Goal: Task Accomplishment & Management: Complete application form

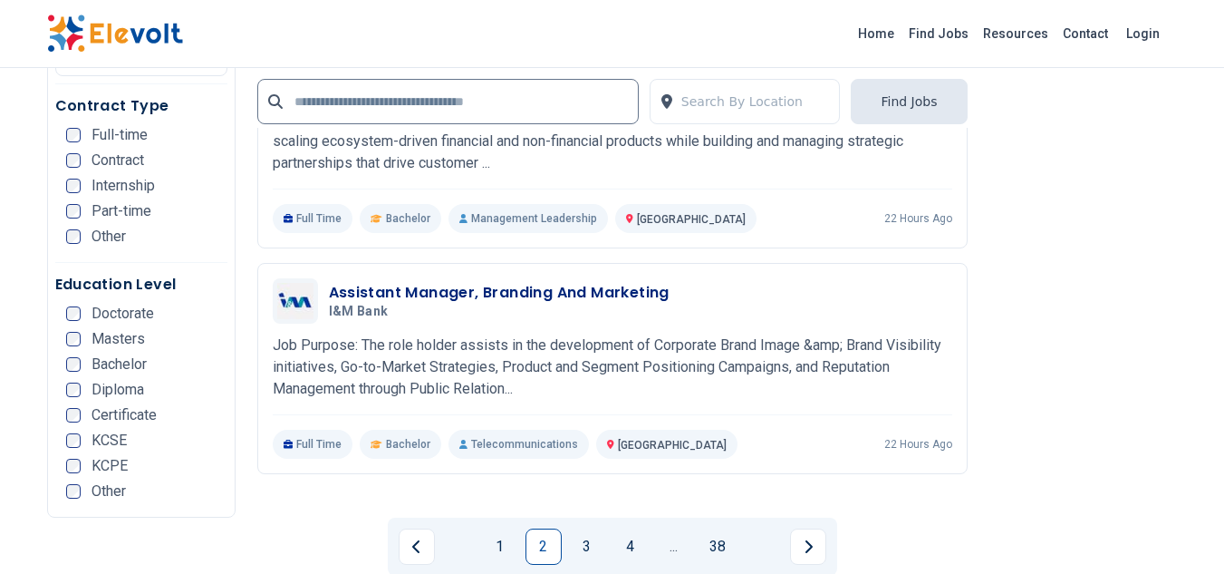
scroll to position [3670, 0]
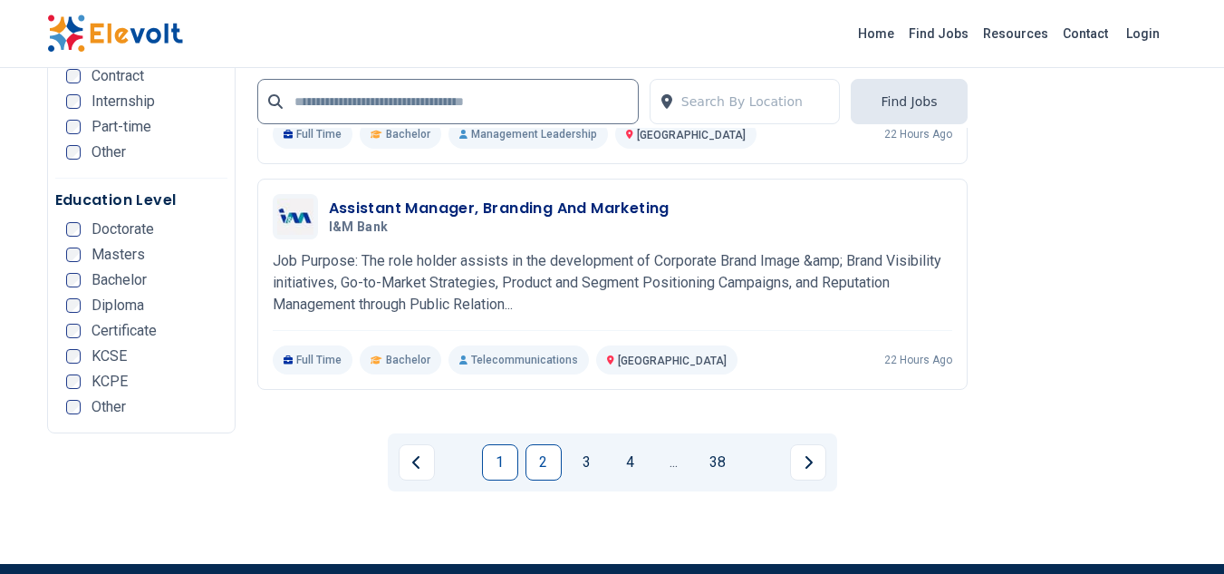
click at [495, 444] on link "1" at bounding box center [500, 462] width 36 height 36
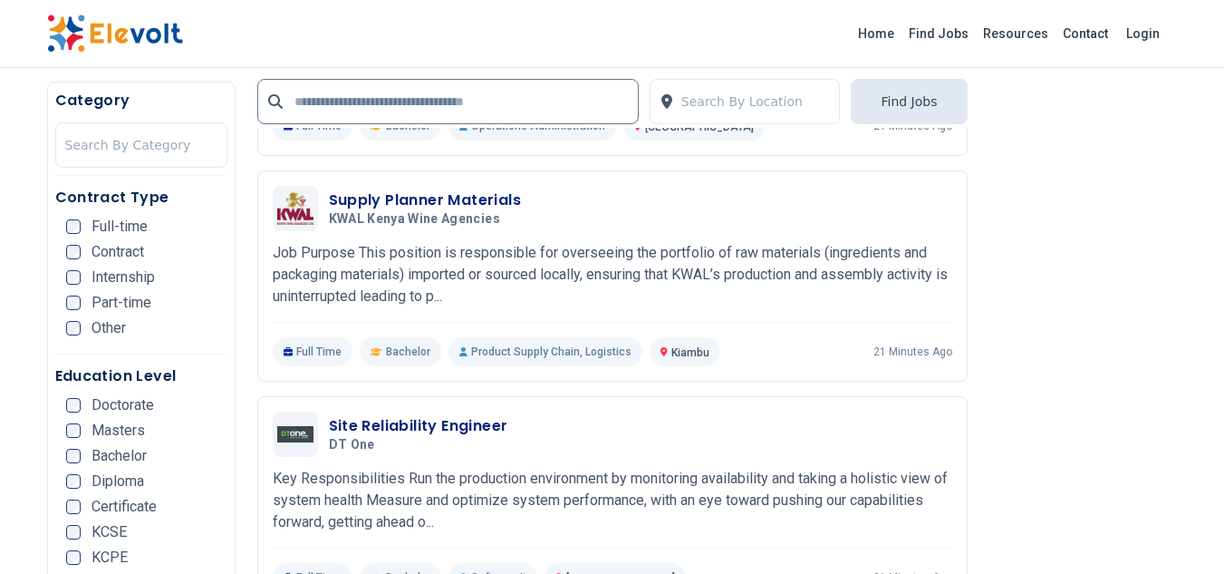
scroll to position [1944, 0]
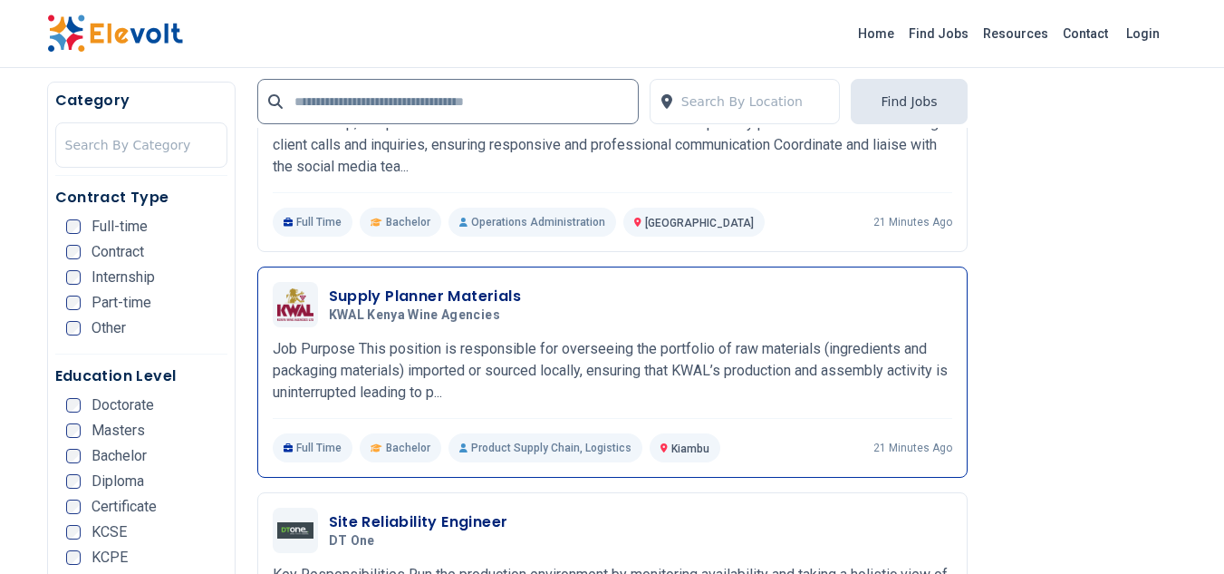
click at [435, 285] on h3 "Supply Planner Materials" at bounding box center [425, 296] width 193 height 22
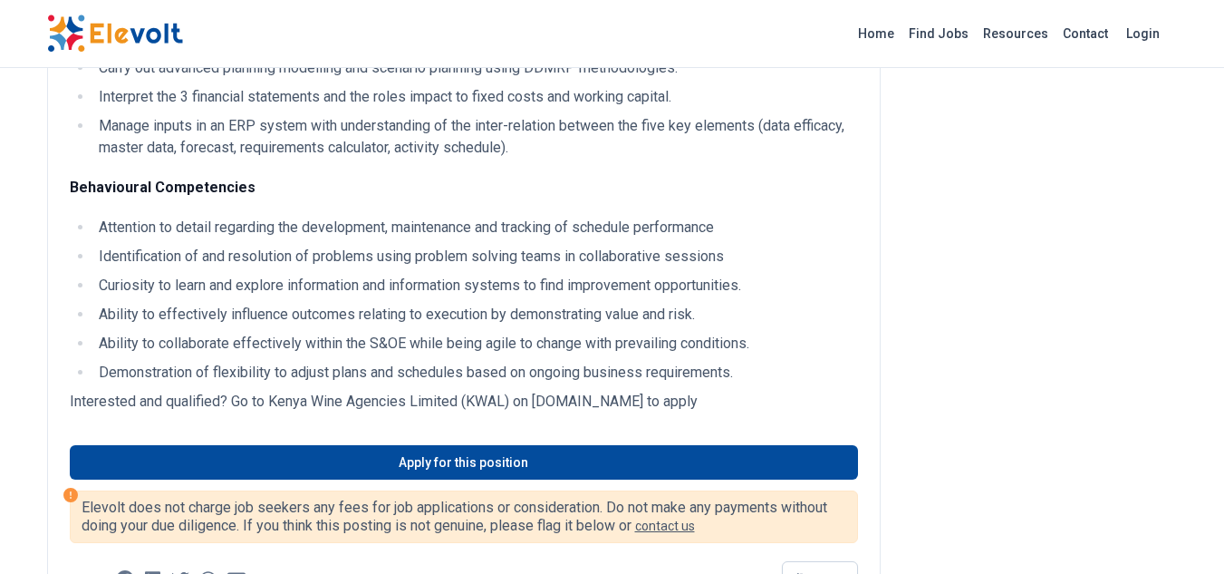
scroll to position [1703, 0]
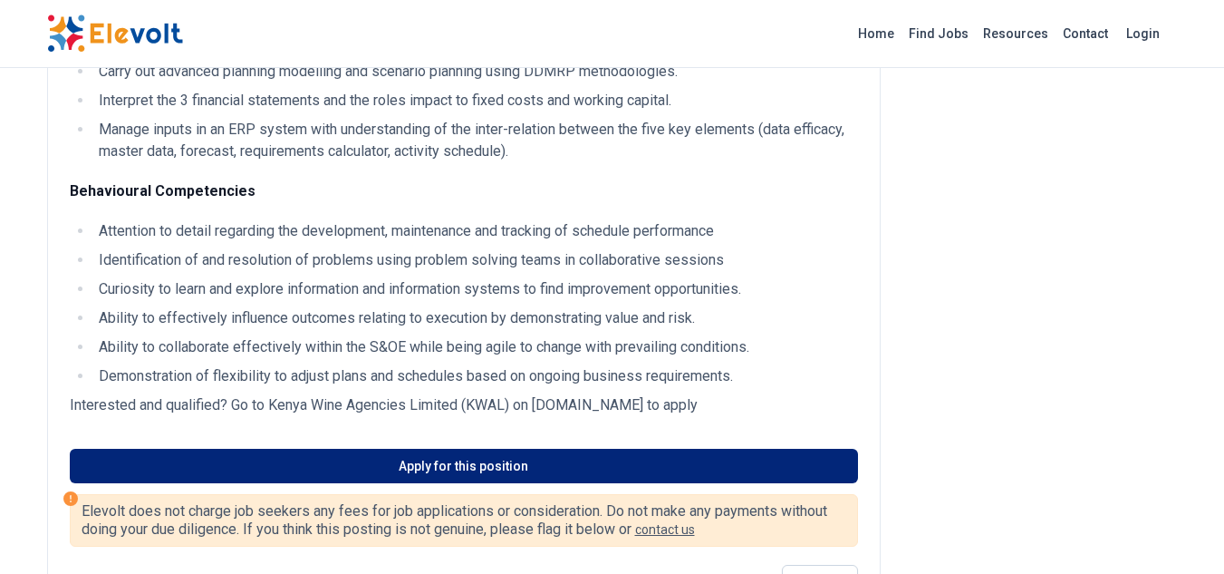
click at [452, 483] on link "Apply for this position" at bounding box center [464, 466] width 788 height 34
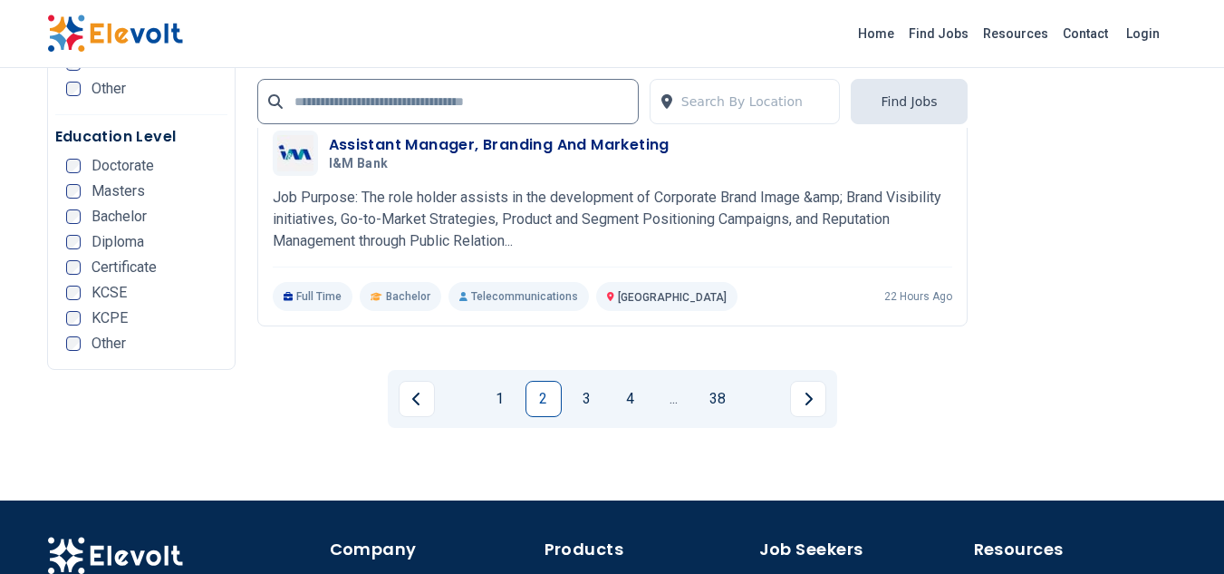
scroll to position [3769, 0]
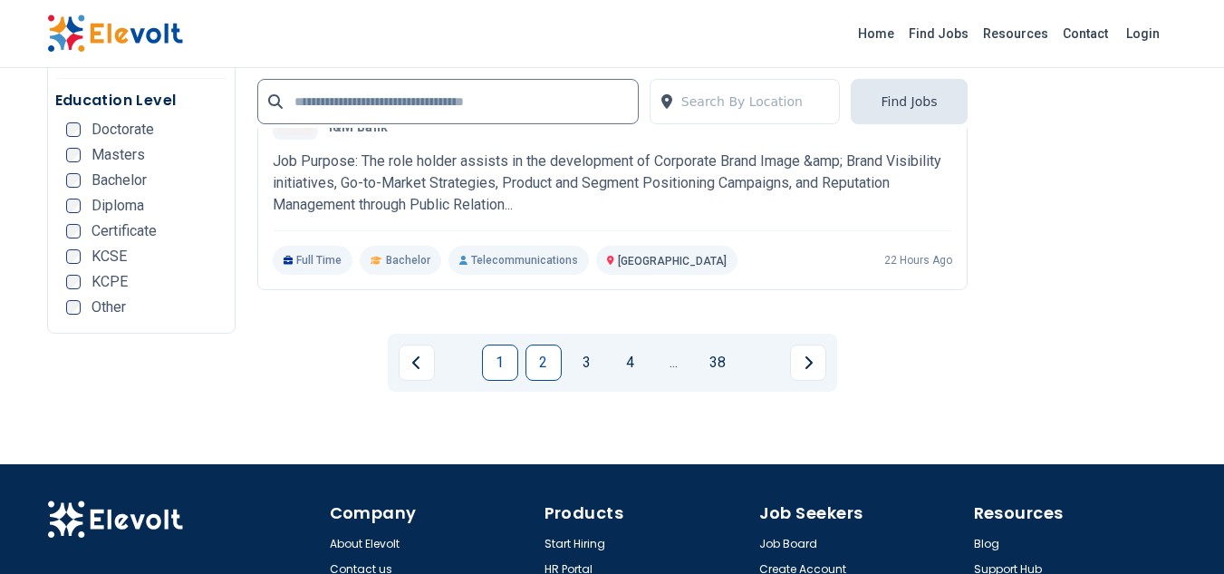
click at [506, 344] on link "1" at bounding box center [500, 362] width 36 height 36
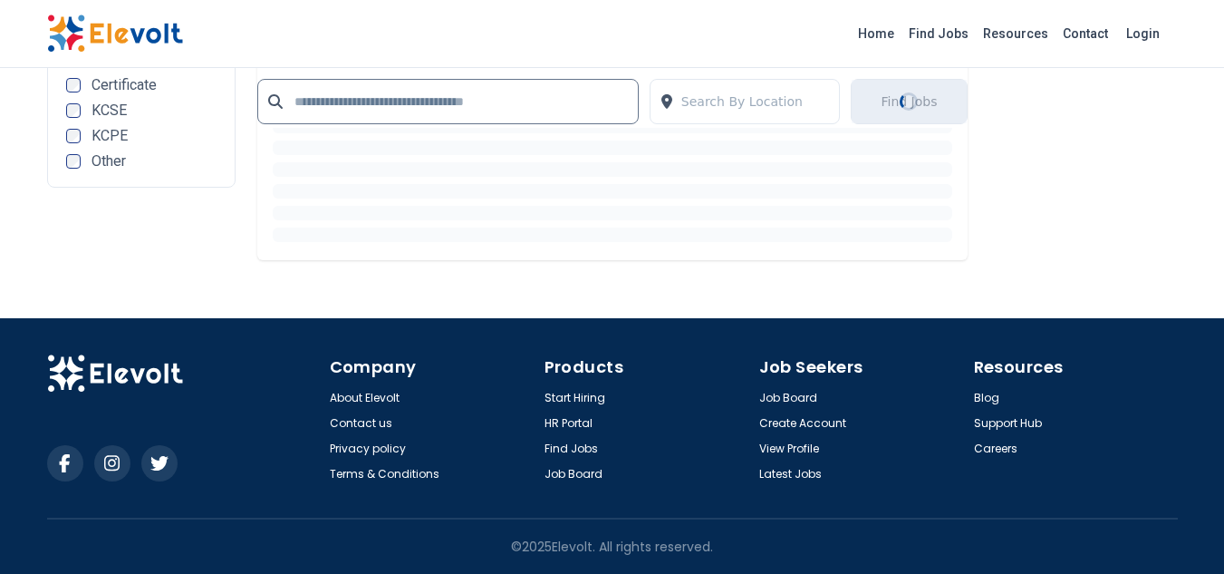
scroll to position [2965, 0]
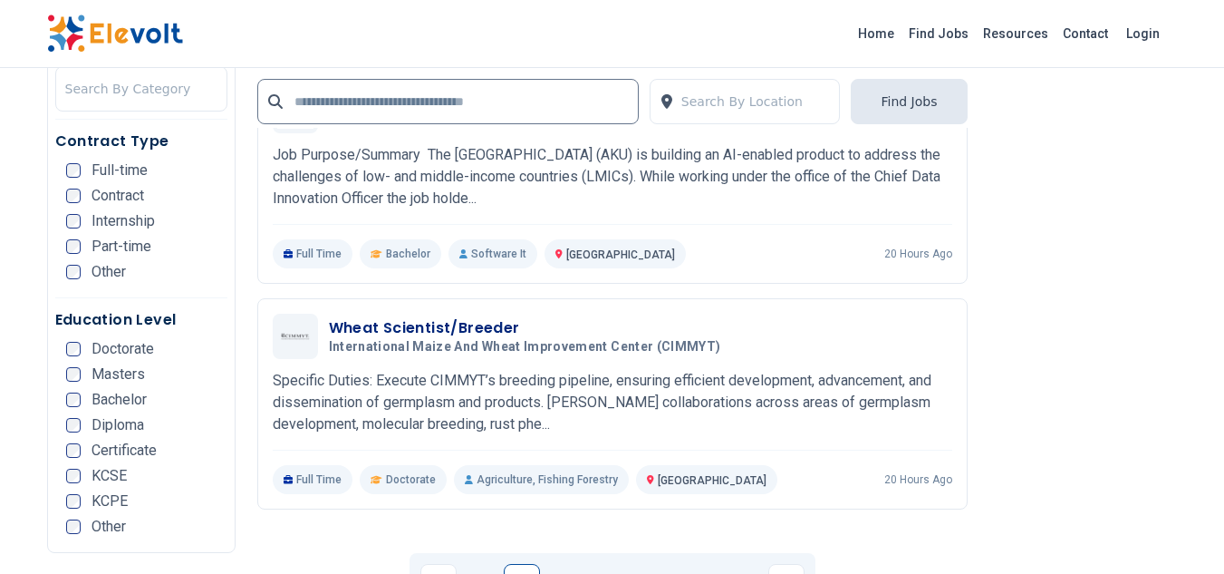
scroll to position [3552, 0]
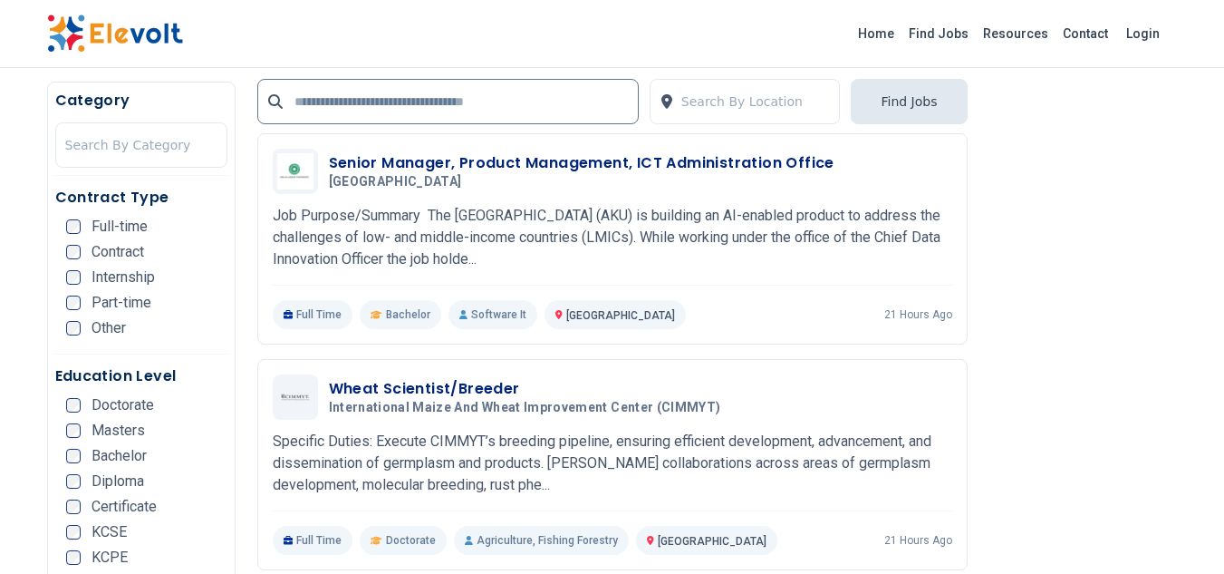
scroll to position [3634, 0]
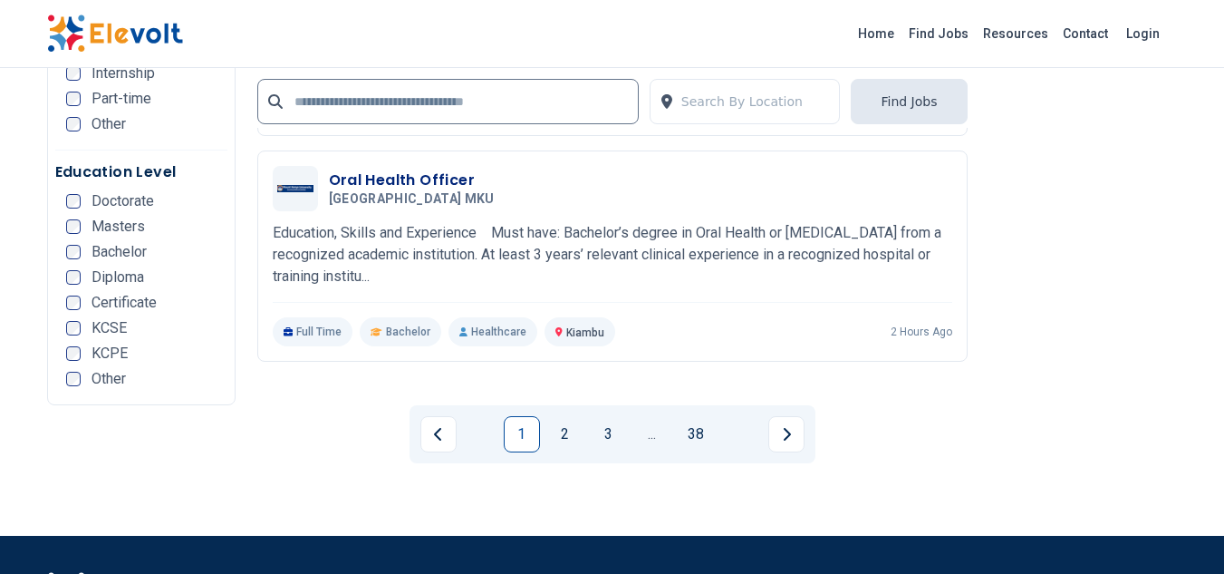
scroll to position [3720, 0]
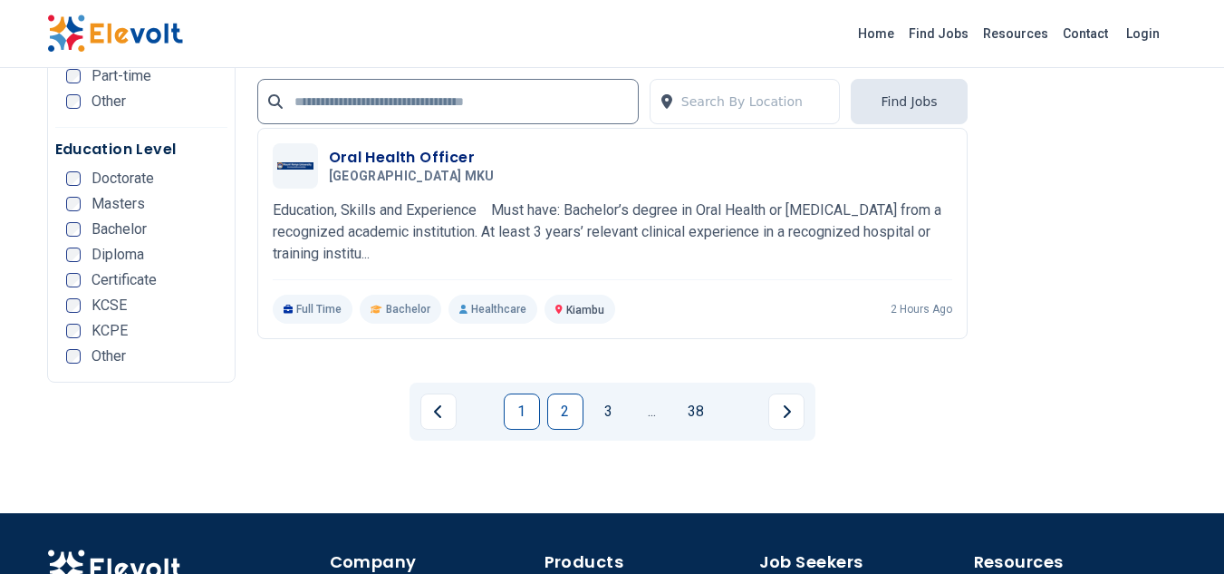
click at [574, 407] on link "2" at bounding box center [565, 411] width 36 height 36
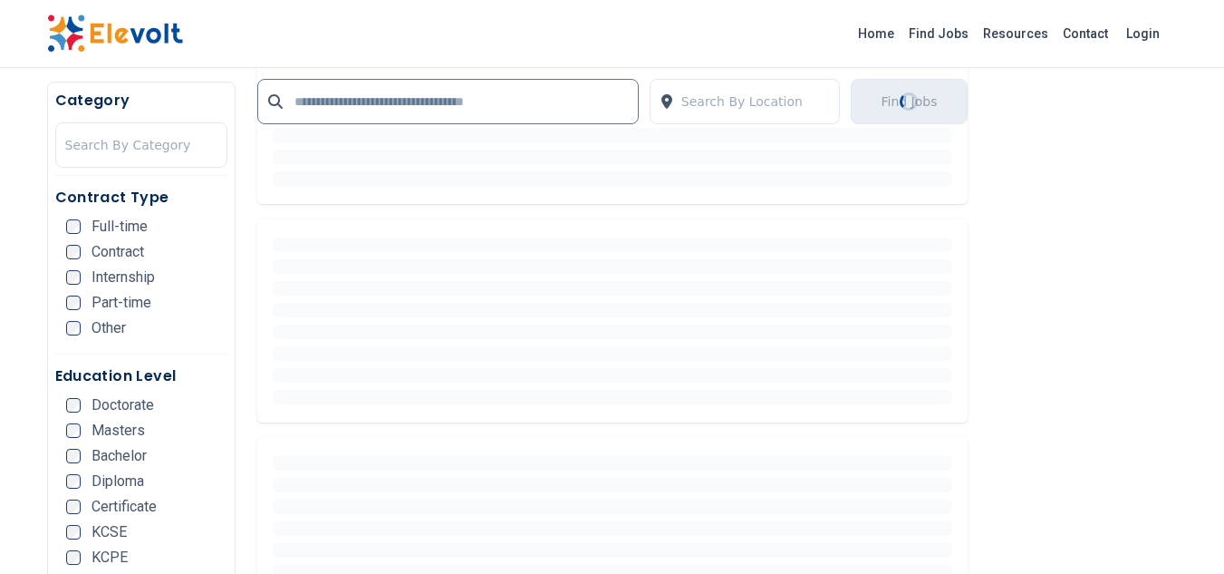
scroll to position [734, 0]
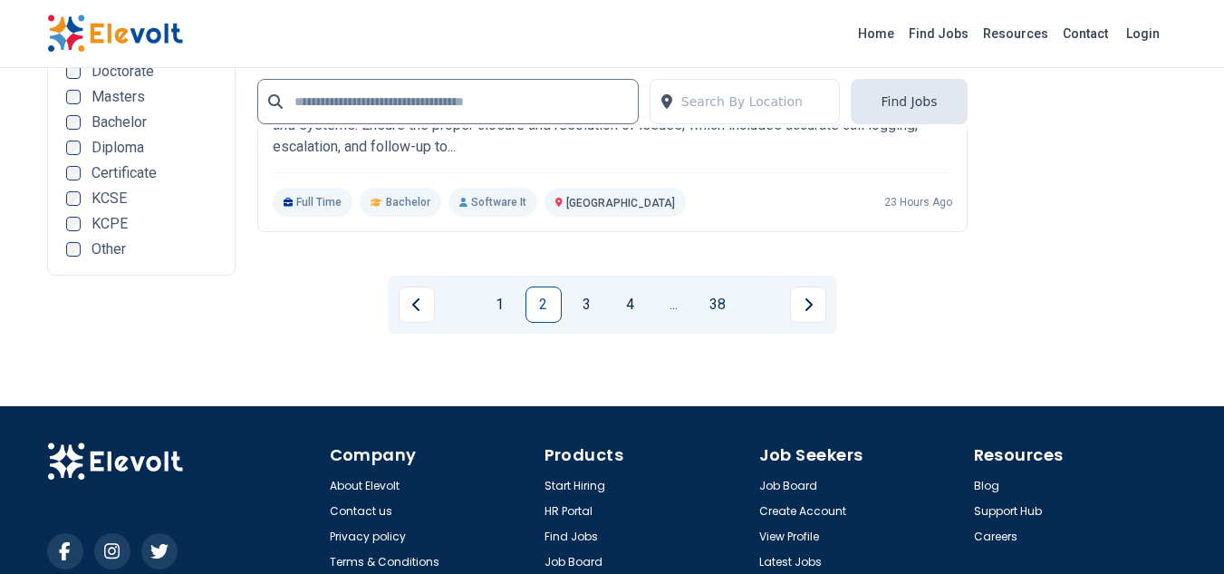
scroll to position [3864, 0]
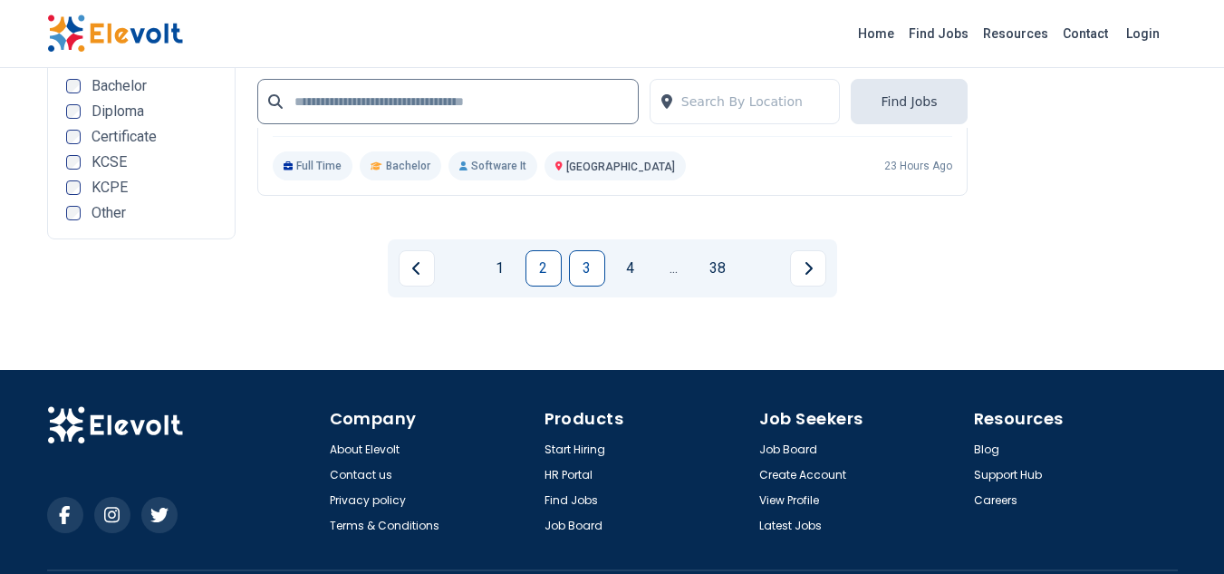
click at [593, 271] on link "3" at bounding box center [587, 268] width 36 height 36
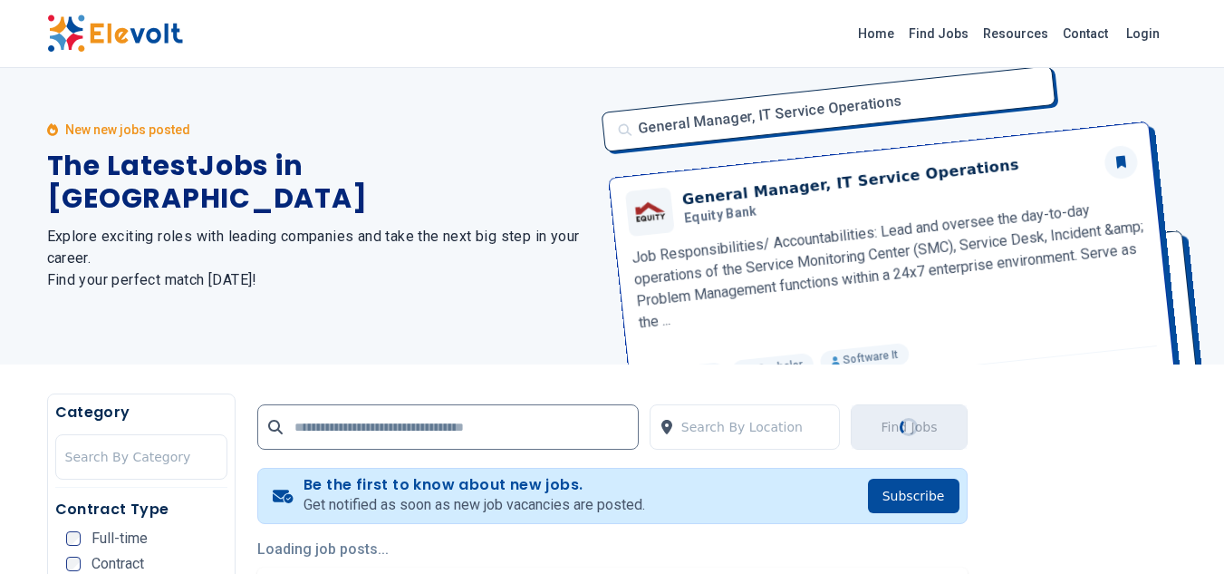
scroll to position [0, 0]
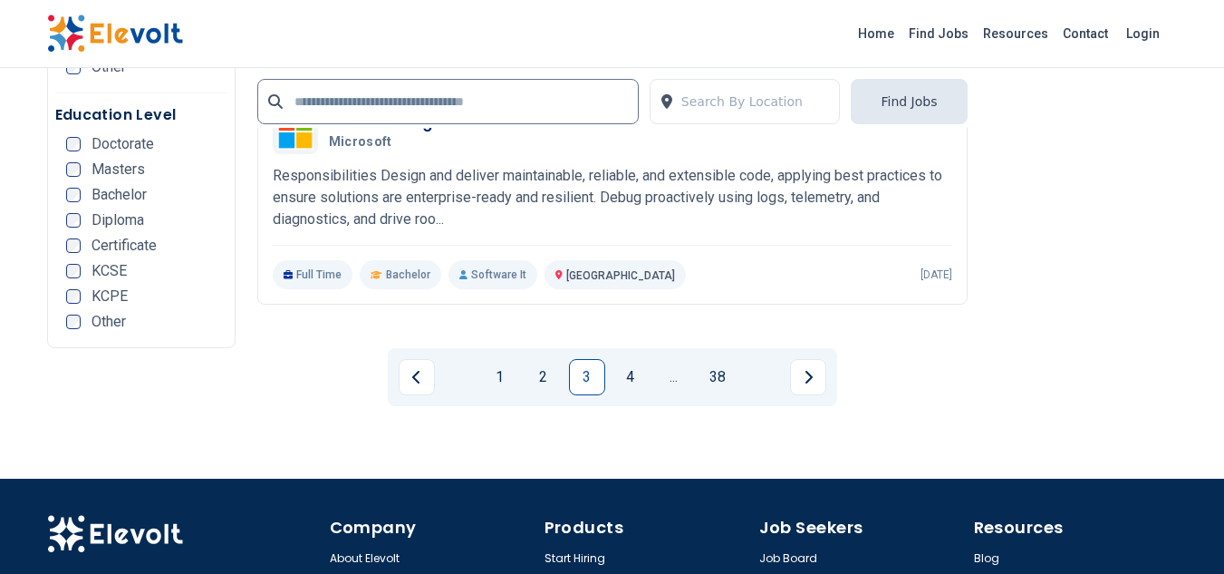
scroll to position [3791, 0]
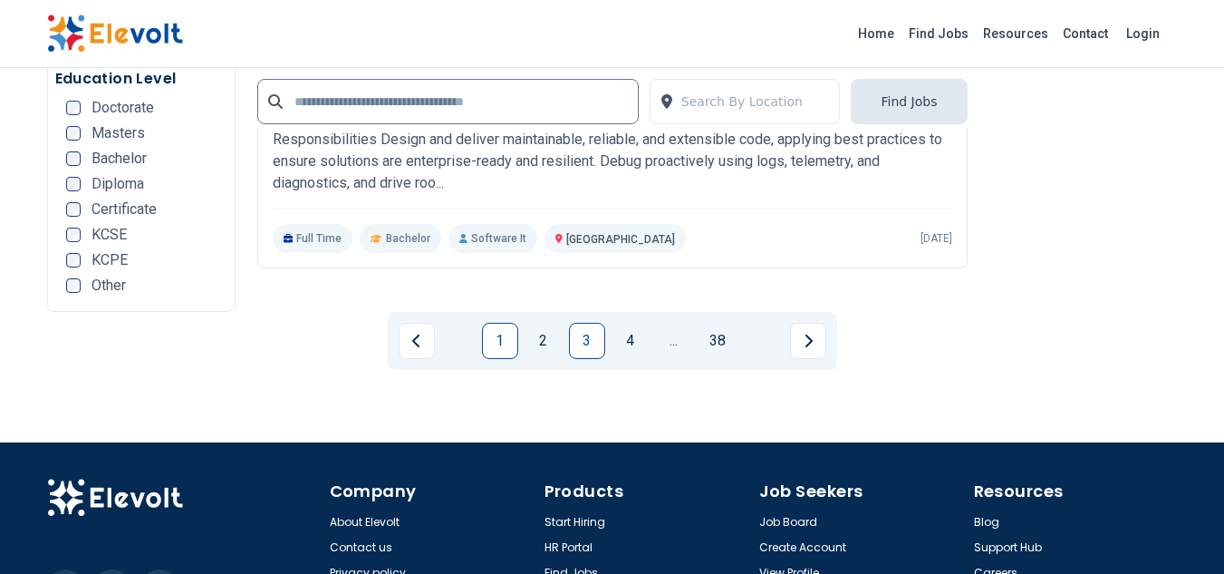
click at [501, 339] on link "1" at bounding box center [500, 341] width 36 height 36
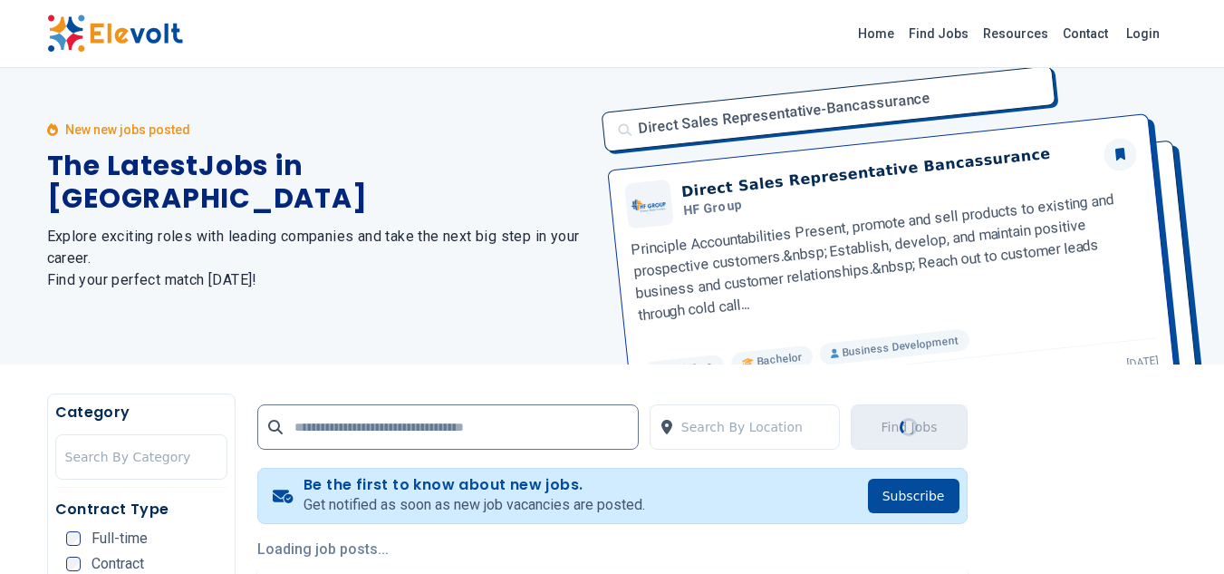
scroll to position [0, 0]
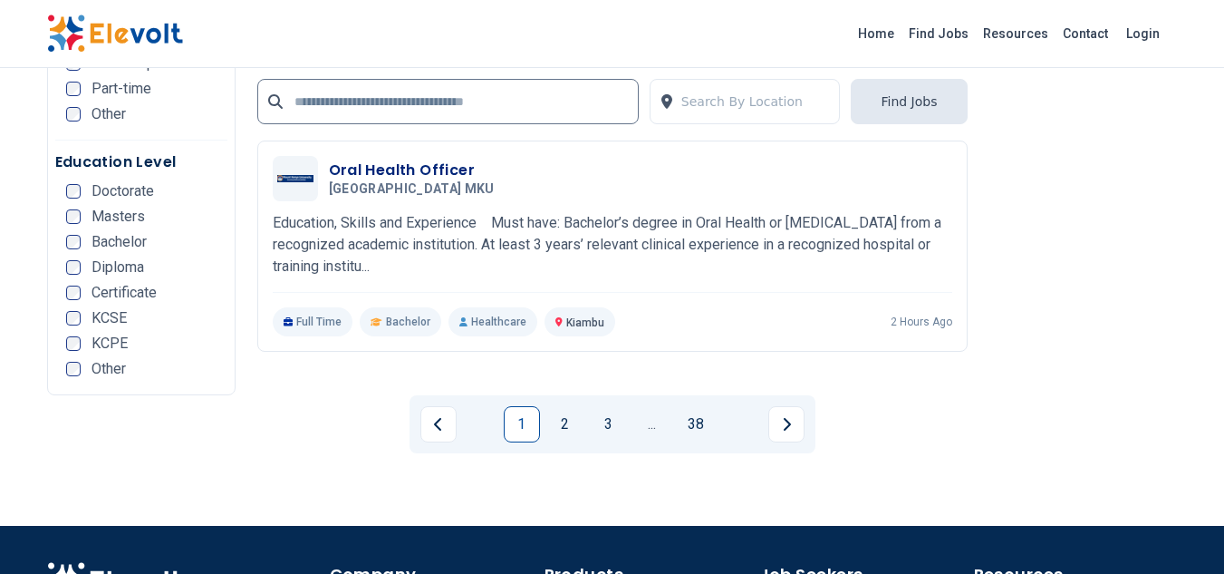
scroll to position [3719, 0]
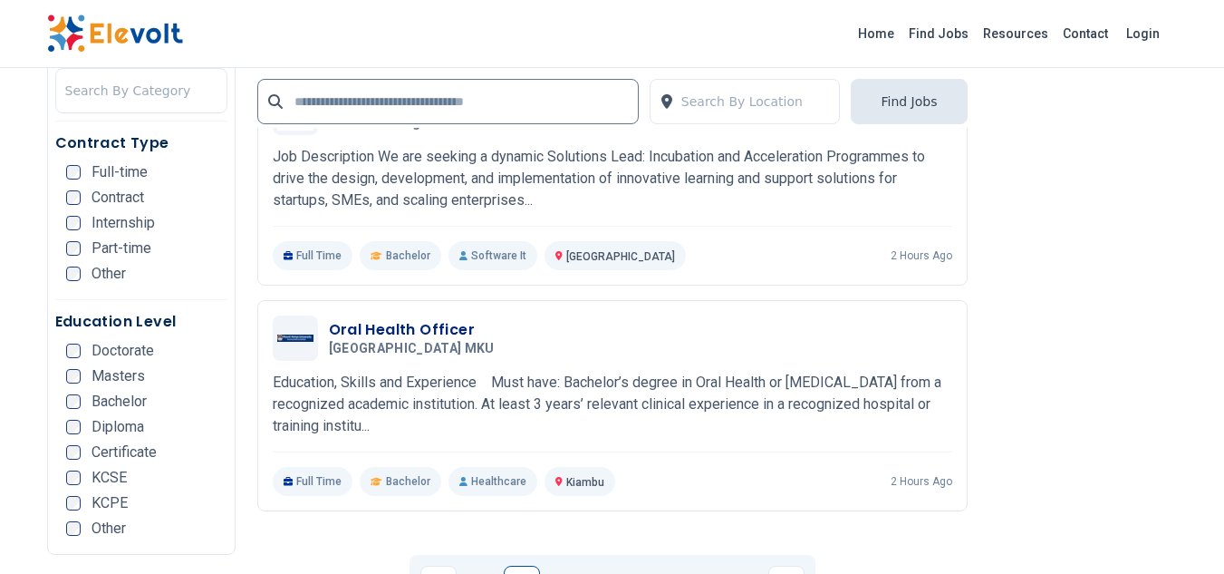
scroll to position [3550, 0]
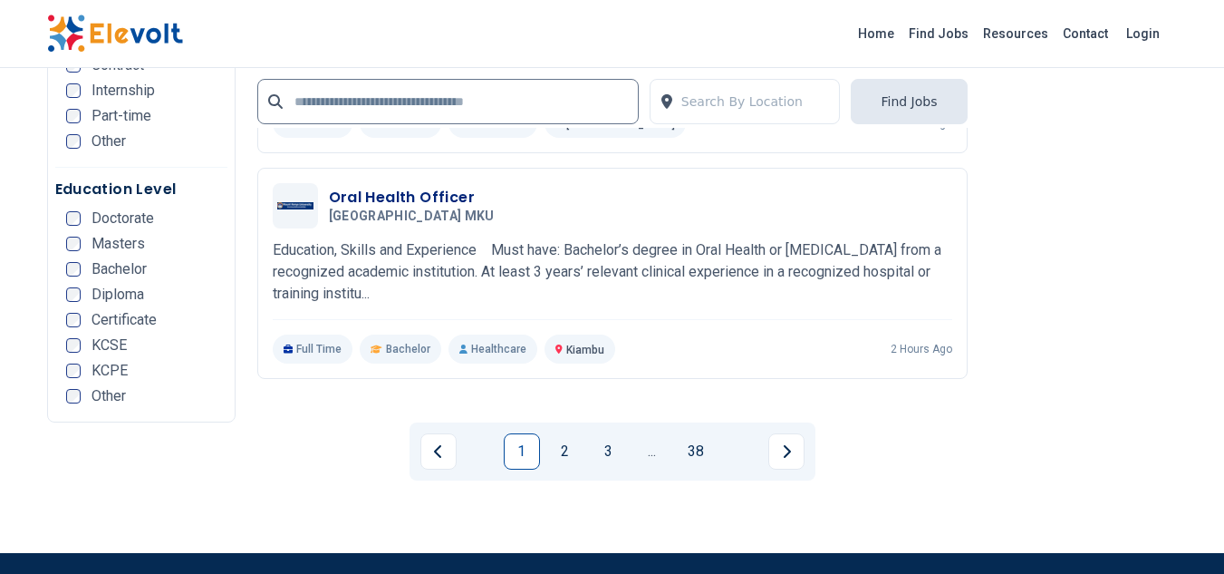
scroll to position [3707, 0]
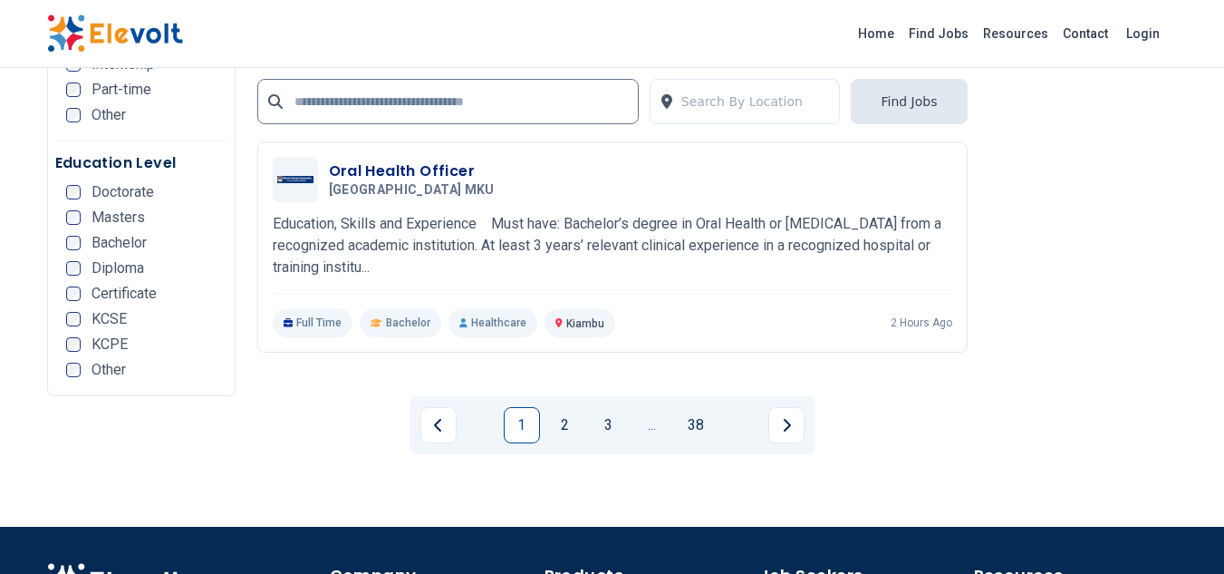
click at [526, 407] on link "1" at bounding box center [522, 425] width 36 height 36
click at [519, 407] on link "1" at bounding box center [522, 425] width 36 height 36
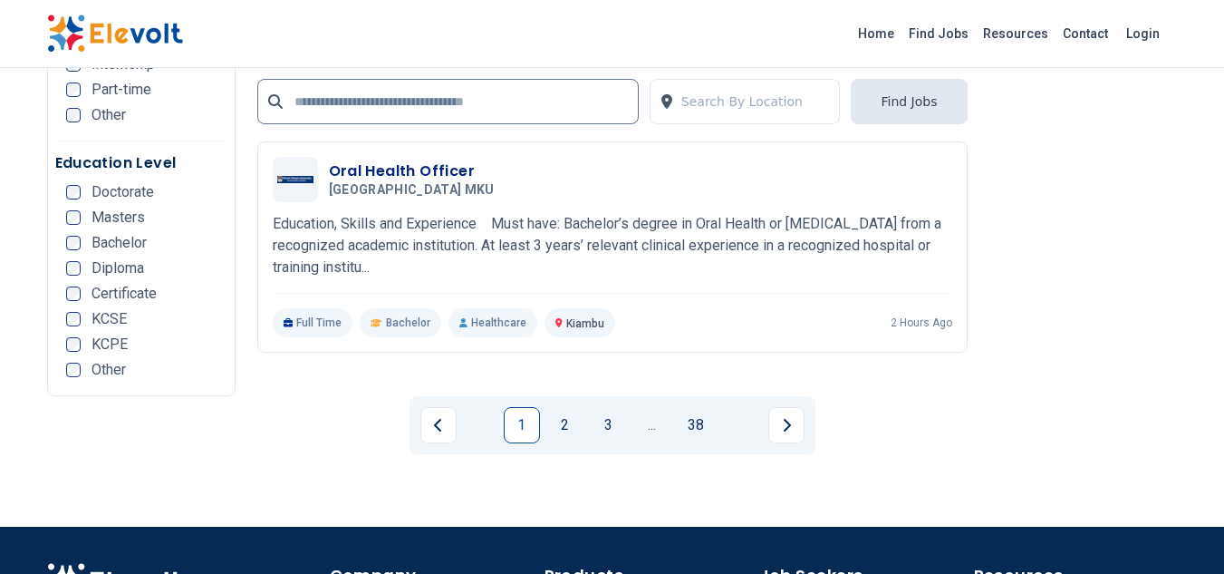
click at [519, 407] on link "1" at bounding box center [522, 425] width 36 height 36
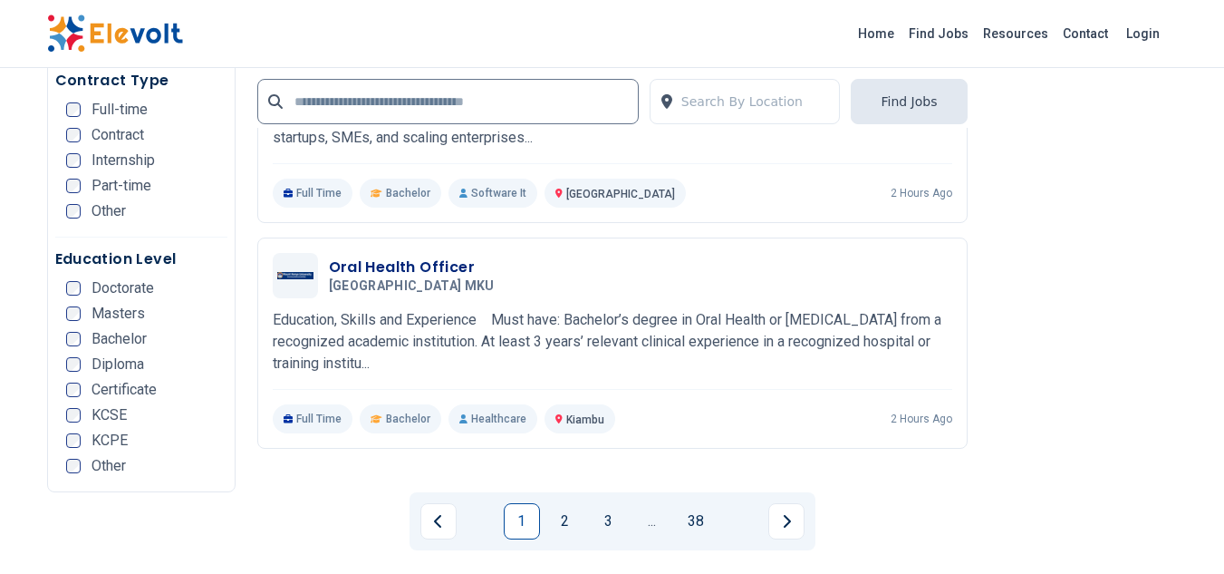
scroll to position [3682, 0]
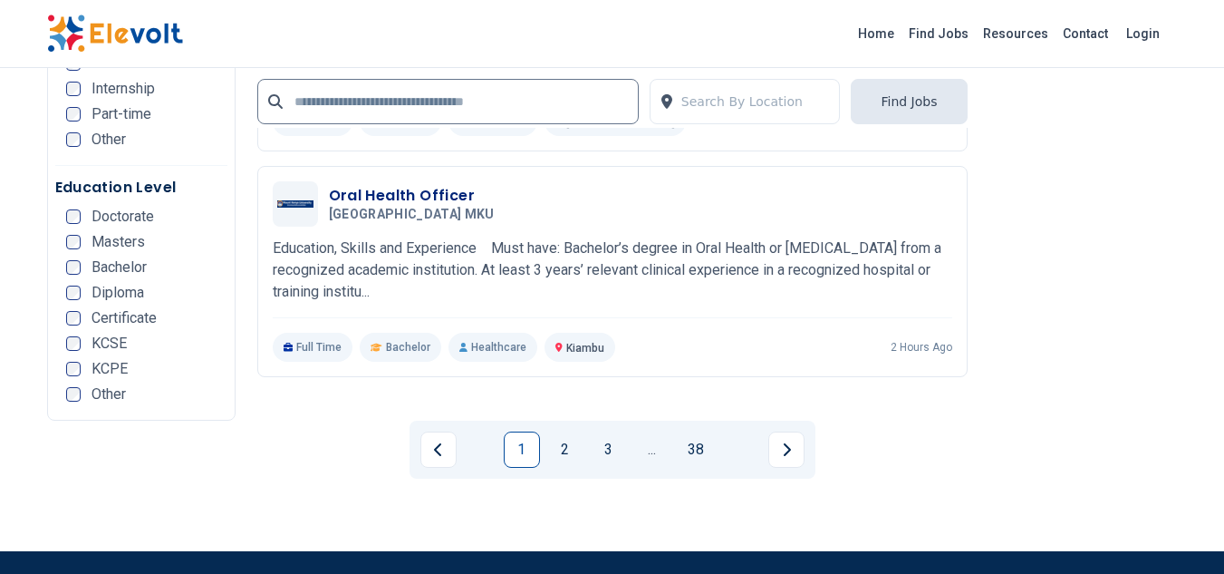
click at [517, 431] on link "1" at bounding box center [522, 449] width 36 height 36
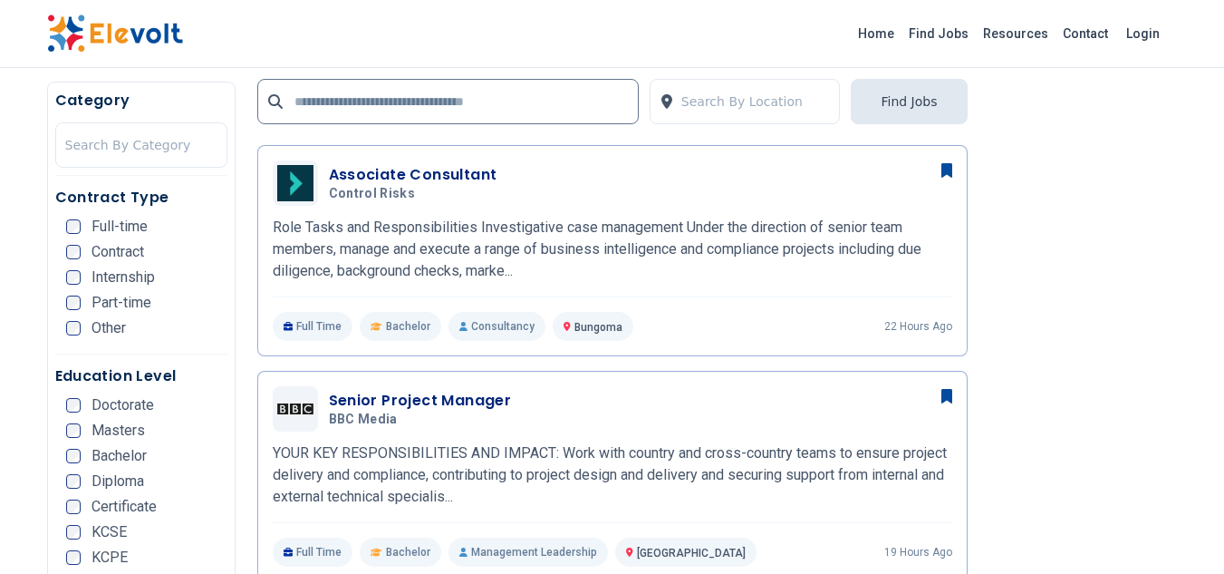
scroll to position [458, 0]
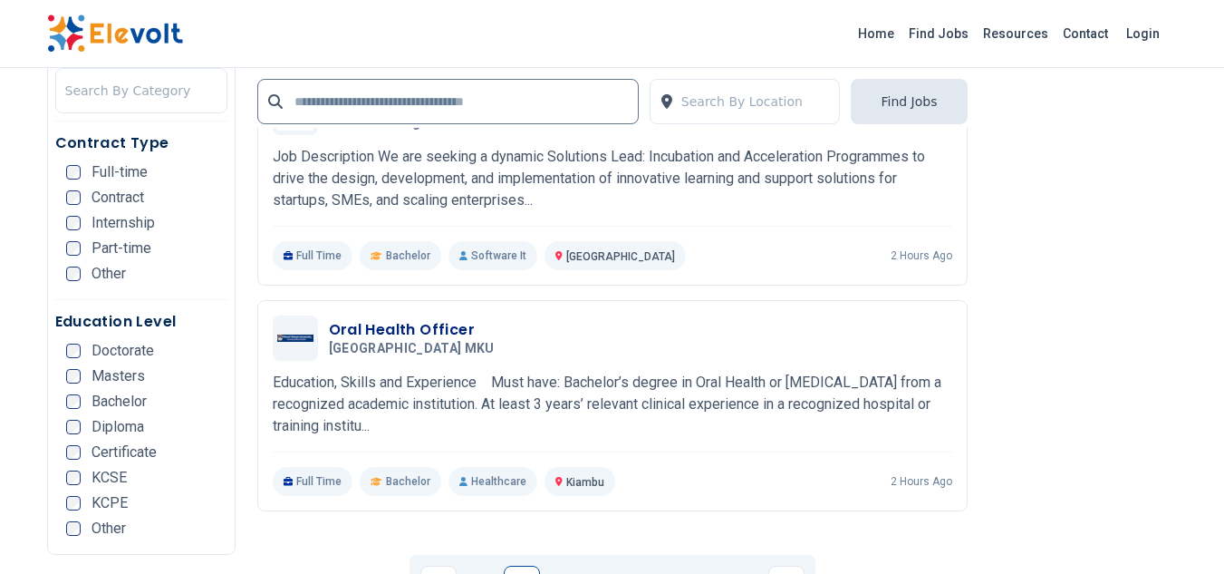
scroll to position [3551, 0]
